Goal: Check status: Check status

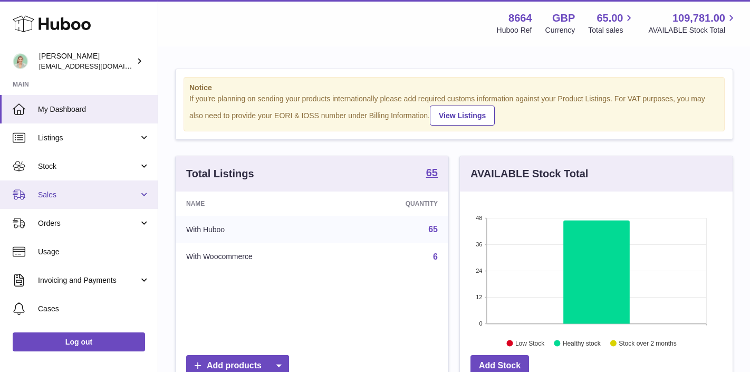
scroll to position [165, 273]
click at [102, 192] on span "Sales" at bounding box center [88, 195] width 101 height 10
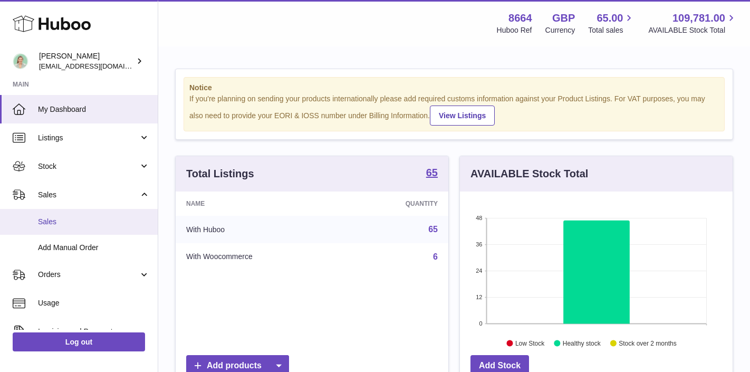
click at [84, 227] on link "Sales" at bounding box center [79, 222] width 158 height 26
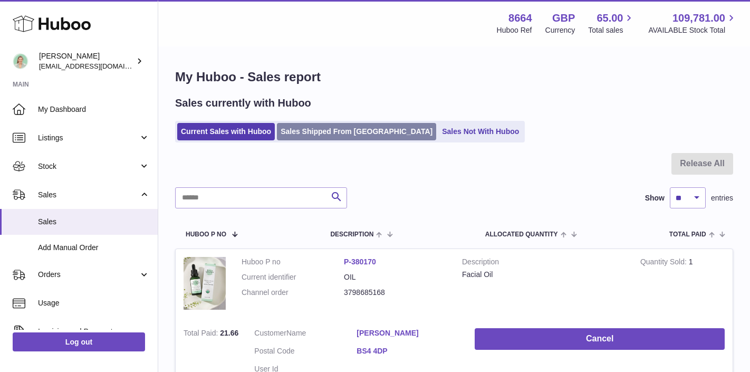
click at [285, 127] on link "Sales Shipped From [GEOGRAPHIC_DATA]" at bounding box center [356, 131] width 159 height 17
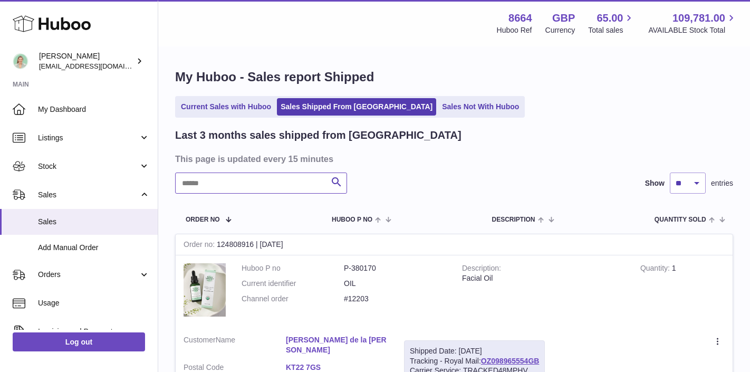
click at [232, 186] on input "text" at bounding box center [261, 183] width 172 height 21
paste input "**********"
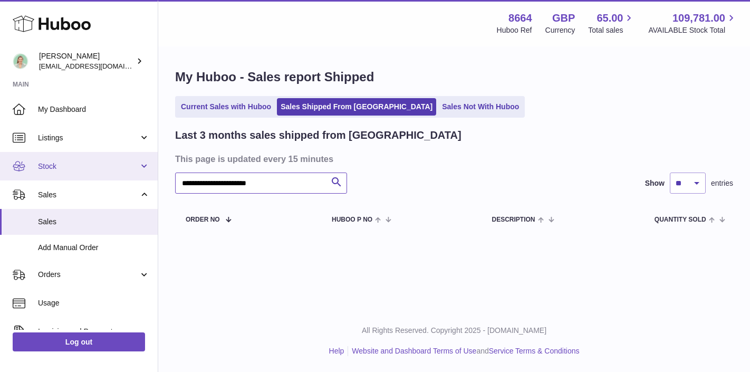
drag, startPoint x: 295, startPoint y: 179, endPoint x: 148, endPoint y: 178, distance: 147.2
click at [148, 178] on div "Huboo Sakina Di Pace hello@thefacialcuppingexpert.com Main My Dashboard Listing…" at bounding box center [375, 186] width 750 height 372
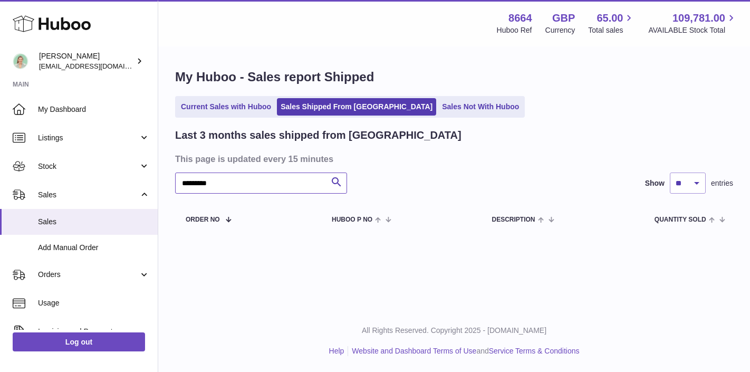
type input "*********"
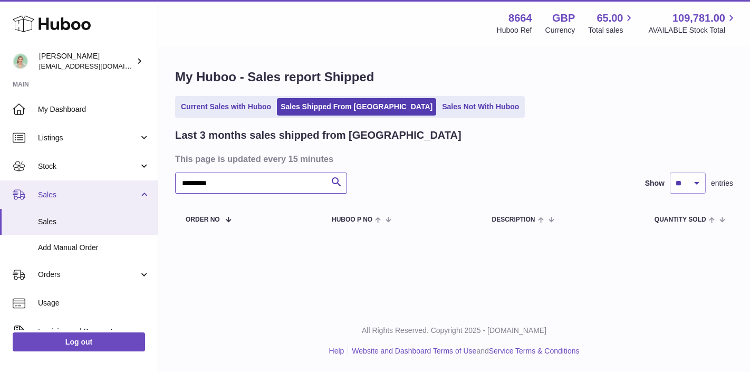
drag, startPoint x: 217, startPoint y: 185, endPoint x: 153, endPoint y: 184, distance: 64.4
click at [153, 184] on div "Huboo Sakina Di Pace hello@thefacialcuppingexpert.com Main My Dashboard Listing…" at bounding box center [375, 186] width 750 height 372
